Goal: Find specific page/section: Find specific page/section

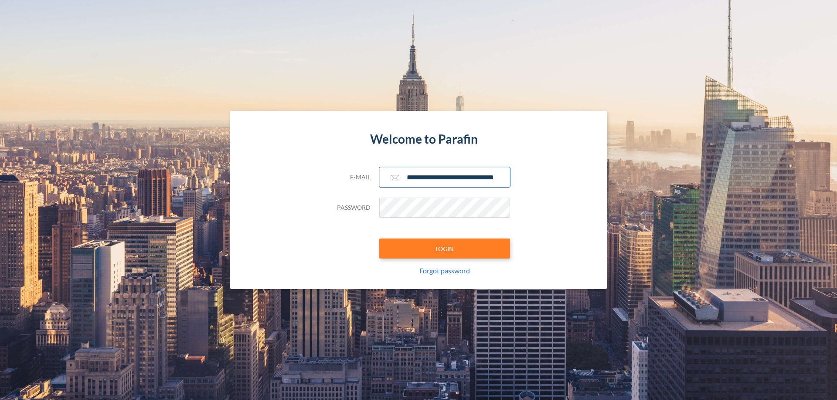
type input "**********"
click at [444, 249] on button "LOGIN" at bounding box center [444, 249] width 131 height 20
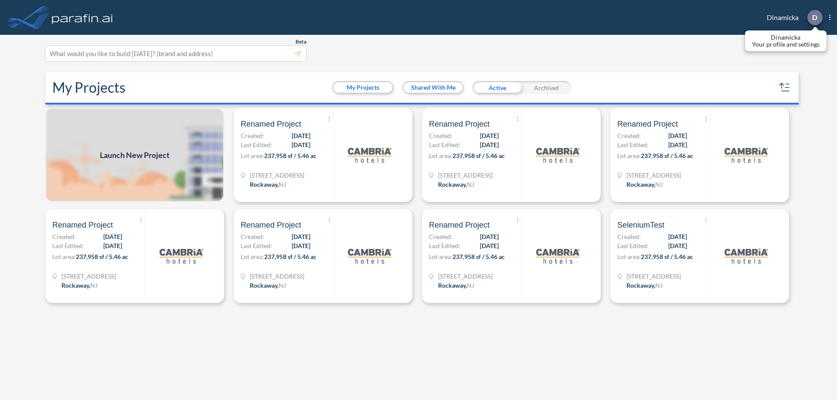
click at [814, 17] on p "D" at bounding box center [814, 18] width 5 height 8
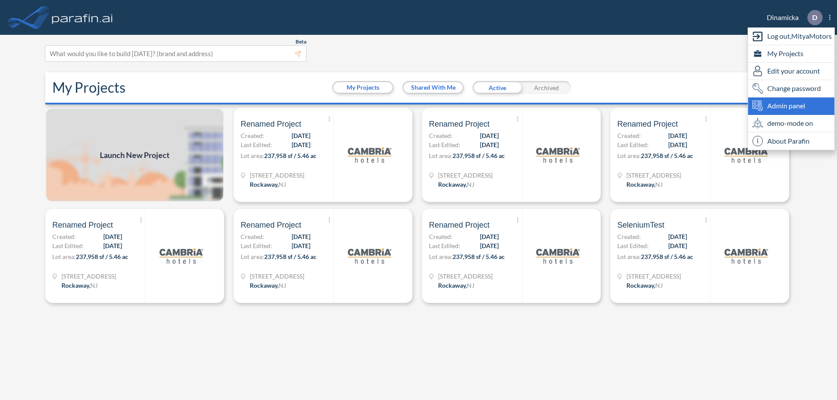
click at [791, 106] on span "Admin panel" at bounding box center [786, 106] width 38 height 10
